Goal: Book appointment/travel/reservation

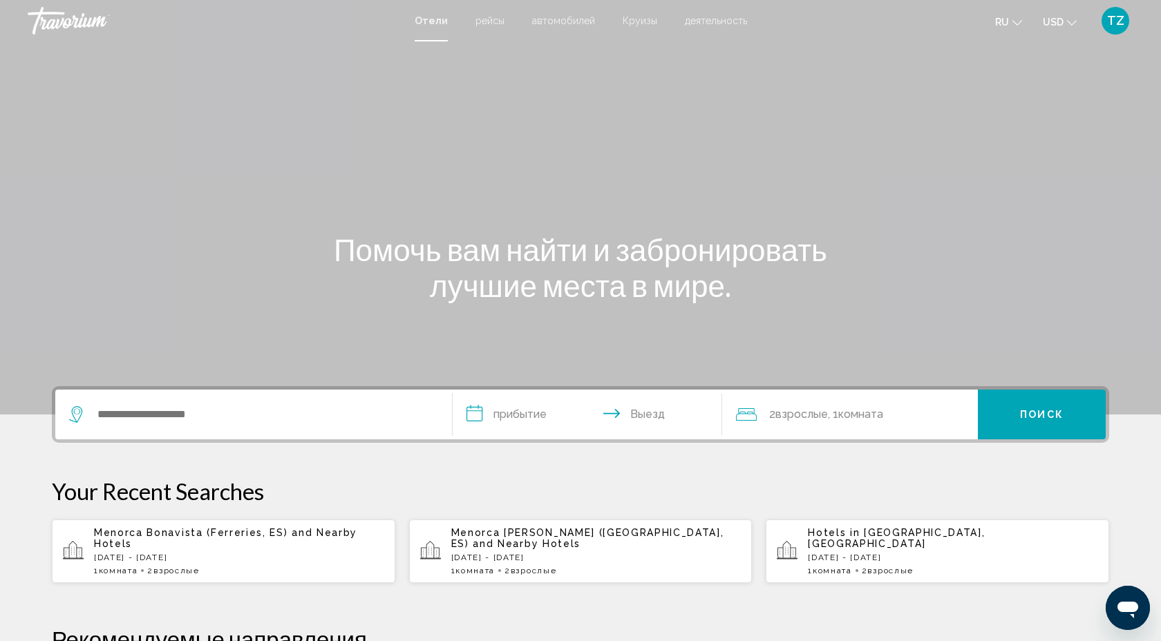
click at [843, 558] on div "Hotels in Dubai Emirate, United Arab Emirates Tue, 09 Sep - Tue, 16 Sep 1 Комна…" at bounding box center [953, 551] width 290 height 48
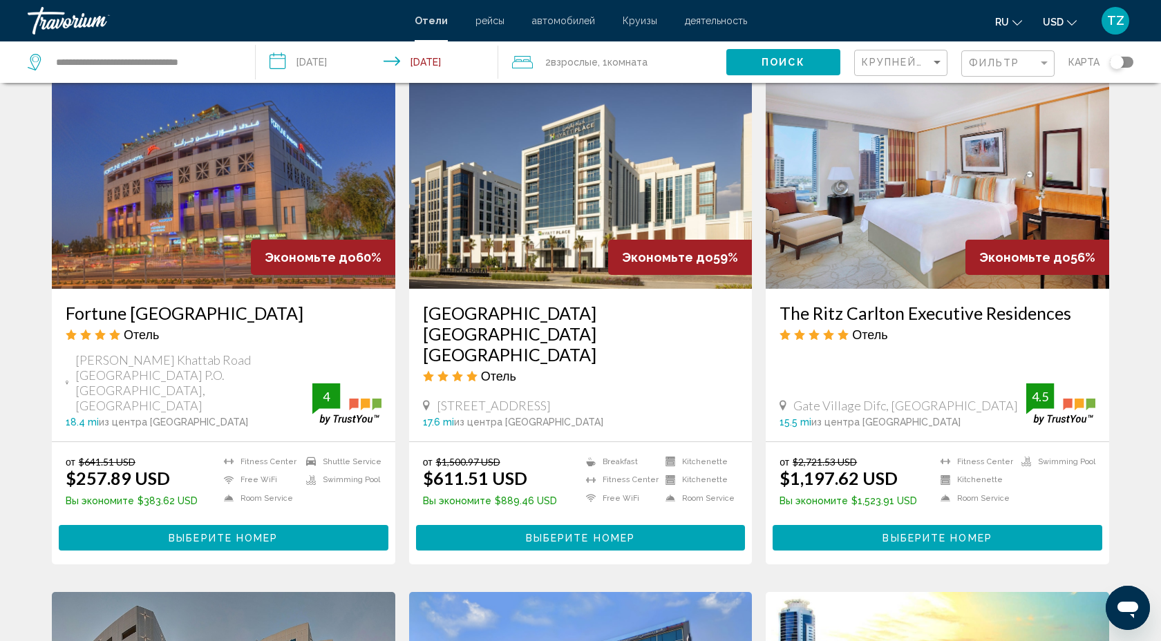
scroll to position [581, 0]
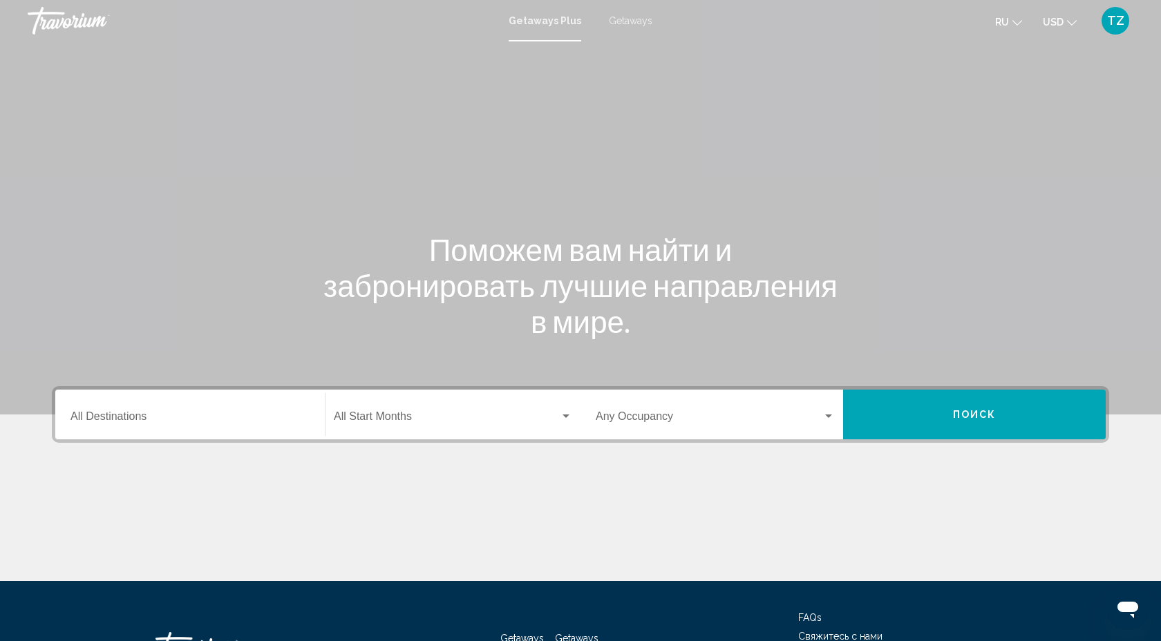
click at [650, 23] on div "Getaways Plus Getaways ru English Español Français Italiano Português русский U…" at bounding box center [580, 20] width 1161 height 29
click at [637, 26] on div "Getaways Plus Getaways ru English Español Français Italiano Português русский U…" at bounding box center [580, 20] width 1161 height 29
click at [637, 23] on span "Getaways" at bounding box center [631, 20] width 44 height 11
click at [245, 414] on input "Destination All Destinations" at bounding box center [189, 419] width 239 height 12
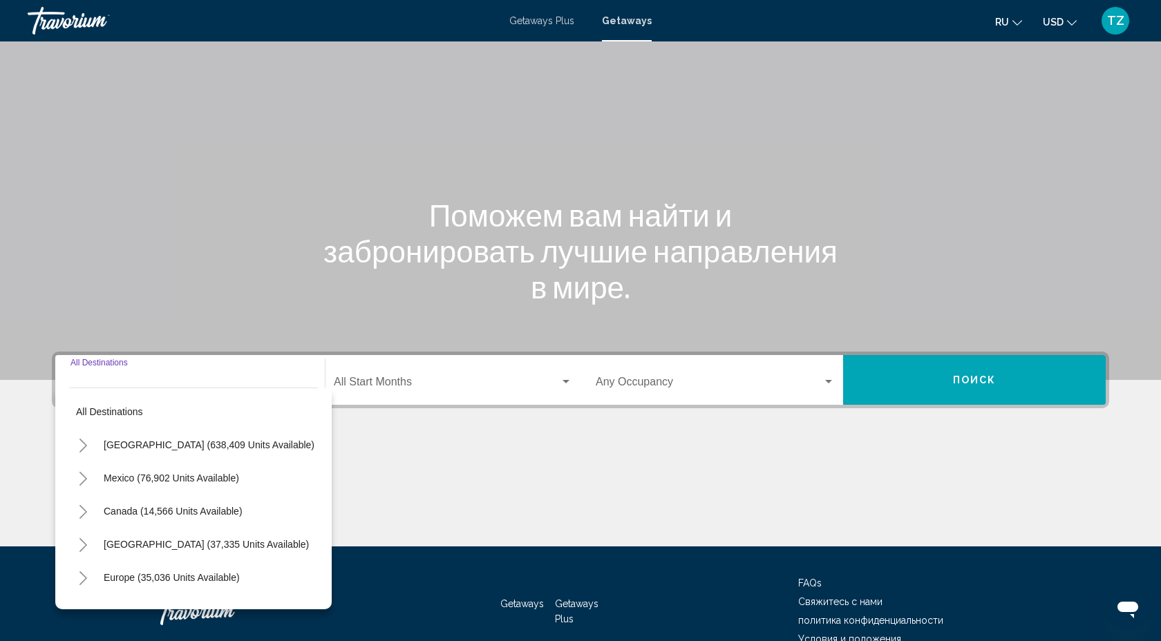
scroll to position [109, 0]
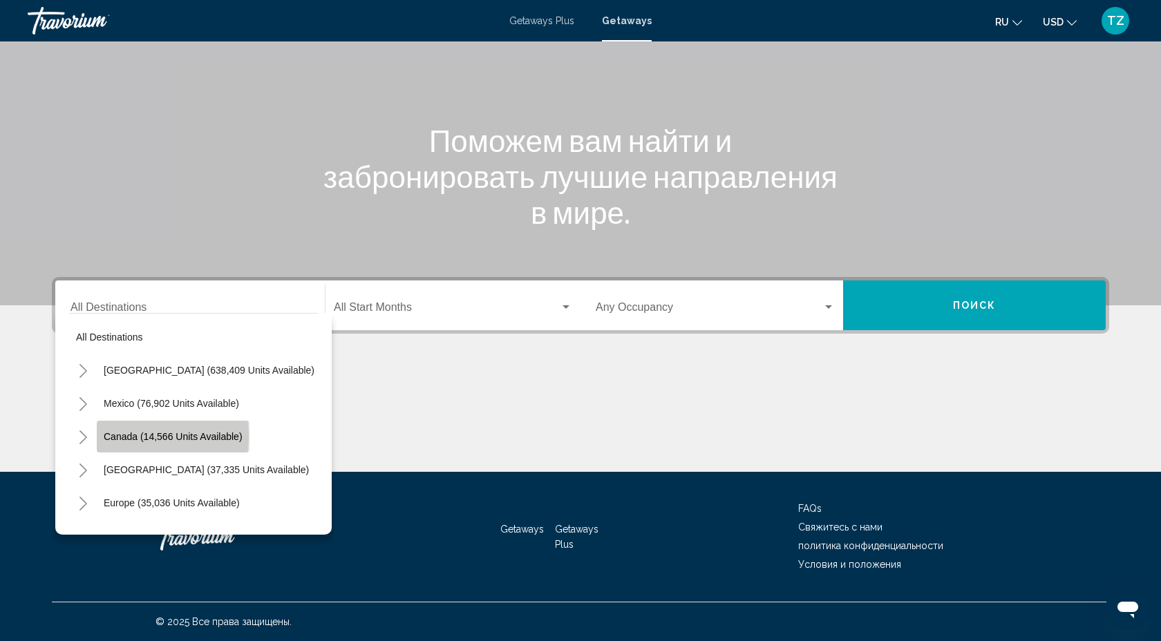
click at [125, 437] on span "Canada (14,566 units available)" at bounding box center [173, 436] width 139 height 11
type input "**********"
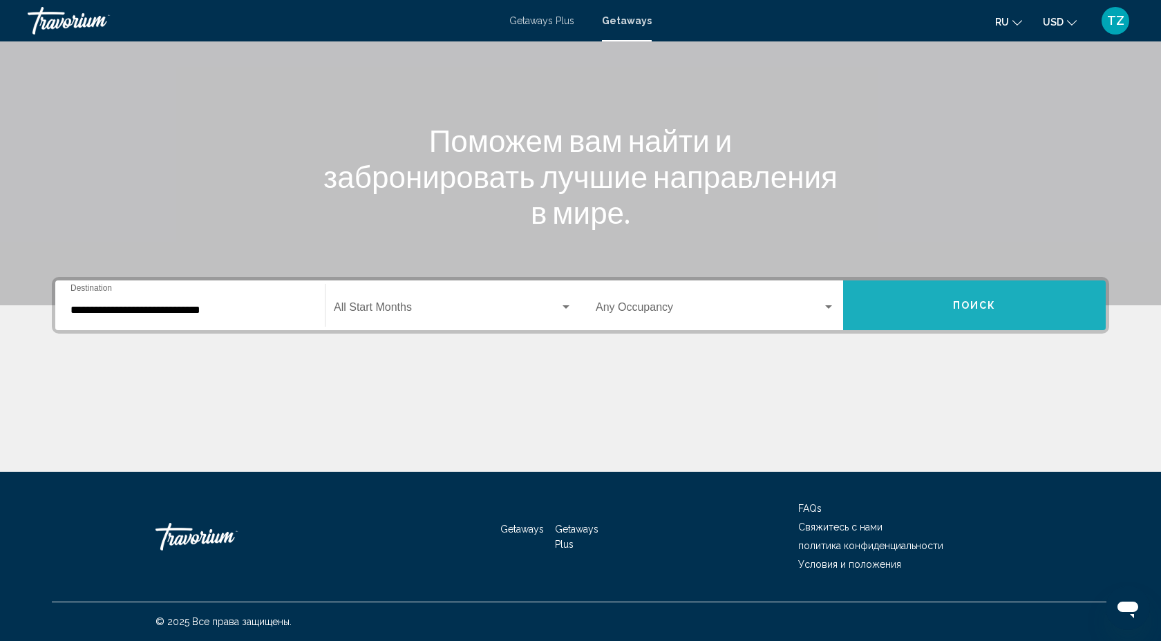
click at [951, 311] on button "Поиск" at bounding box center [974, 306] width 263 height 50
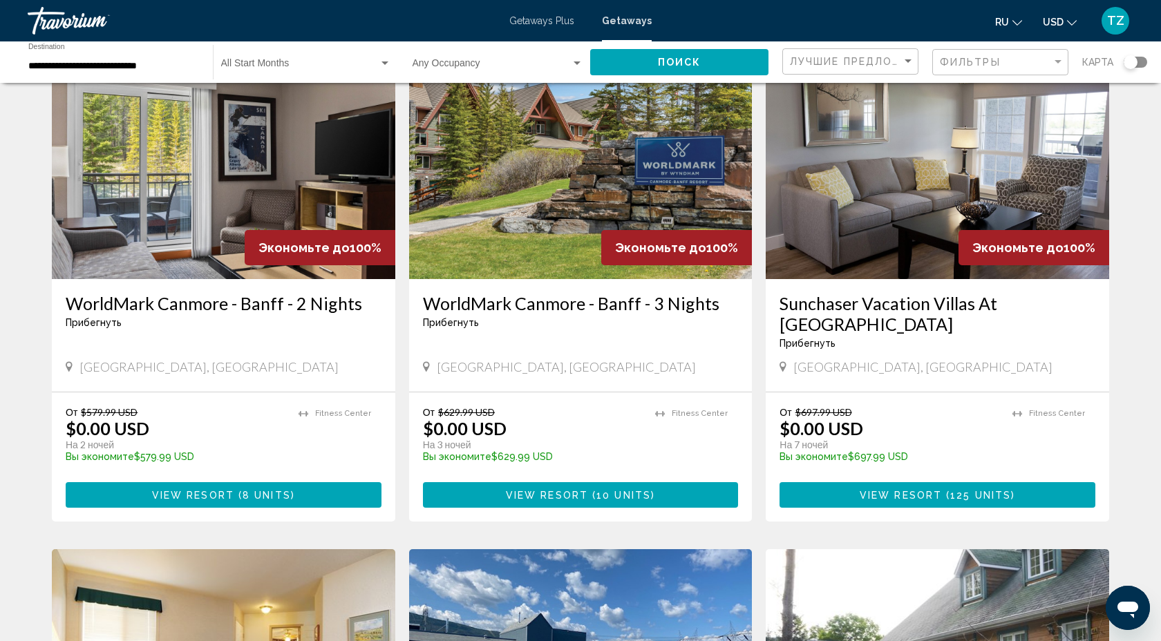
scroll to position [111, 0]
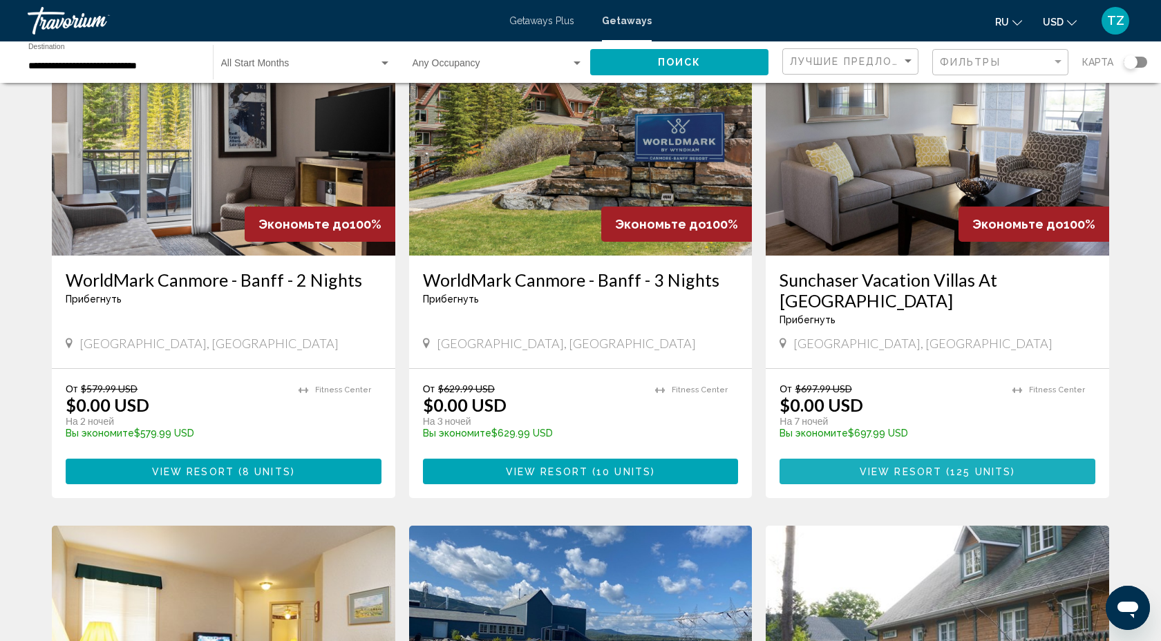
click at [936, 466] on span "View Resort" at bounding box center [901, 471] width 82 height 11
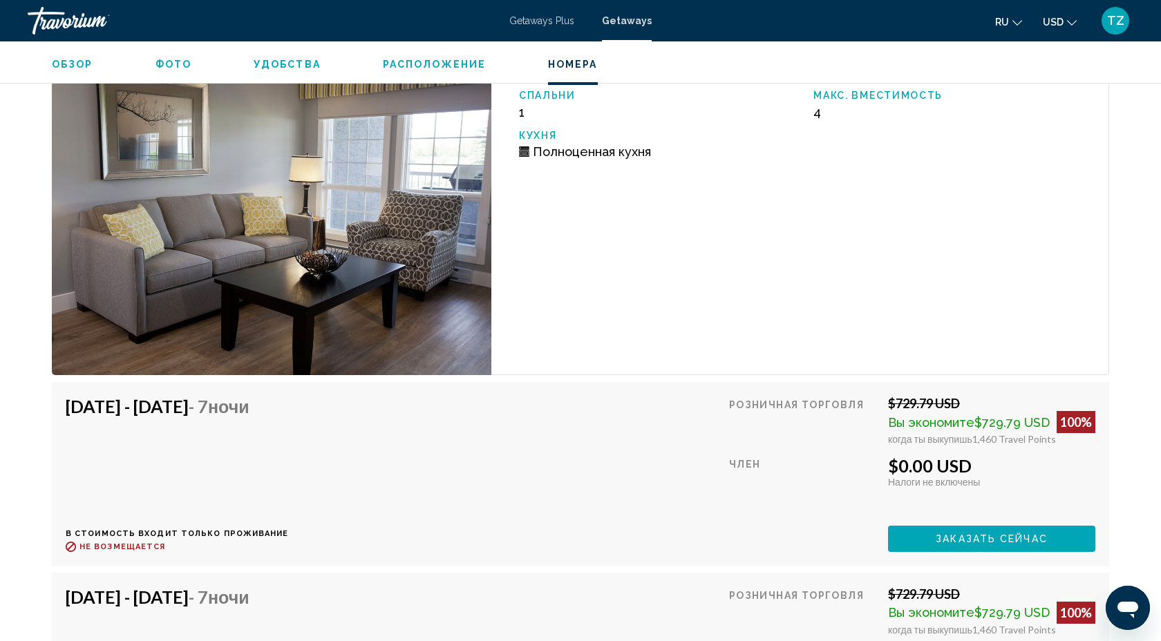
scroll to position [2543, 0]
